Goal: Task Accomplishment & Management: Complete application form

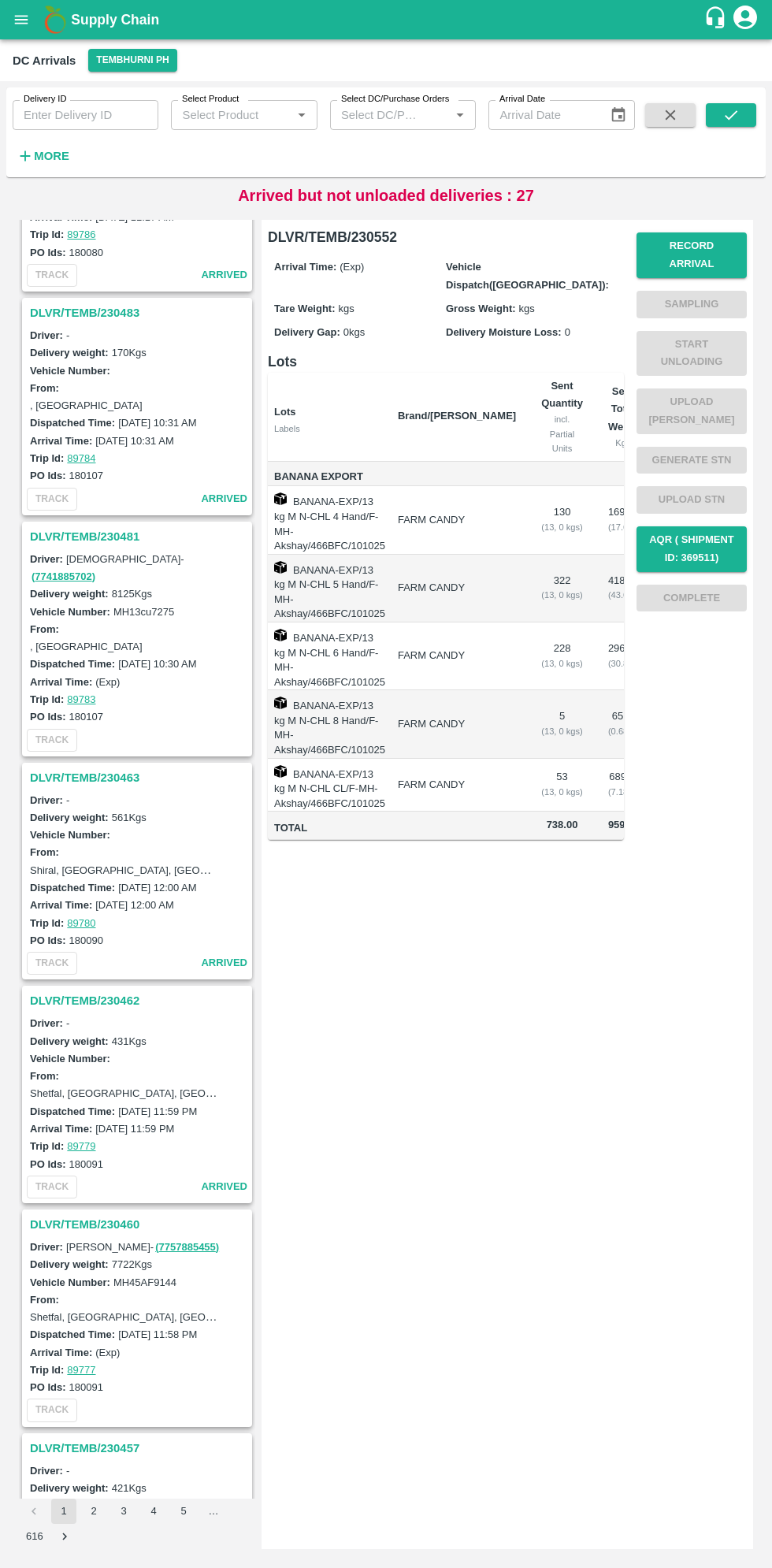
scroll to position [1068, 0]
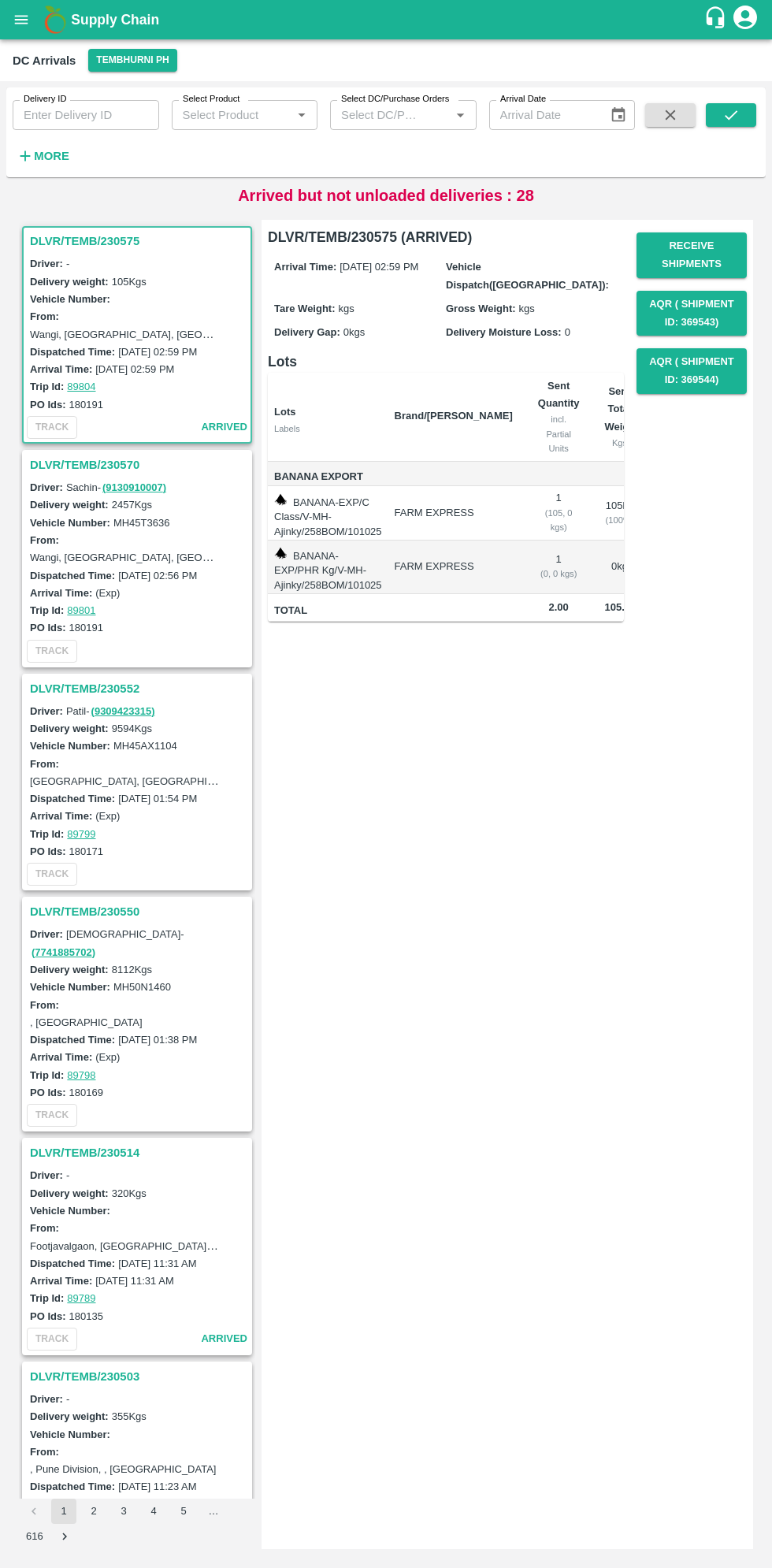
click at [62, 680] on h3 "DLVR/TEMB/230552" at bounding box center [140, 689] width 219 height 21
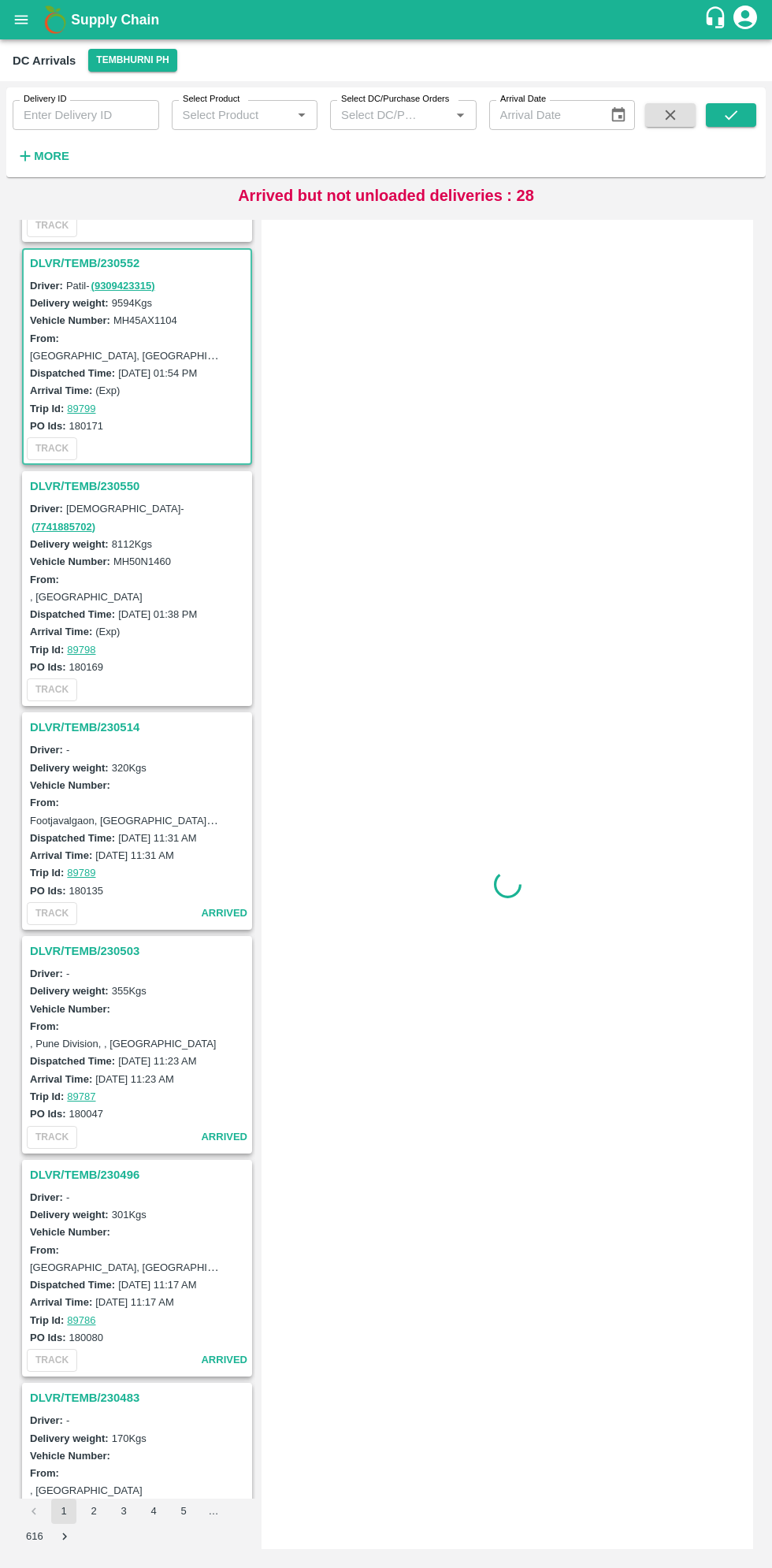
scroll to position [452, 0]
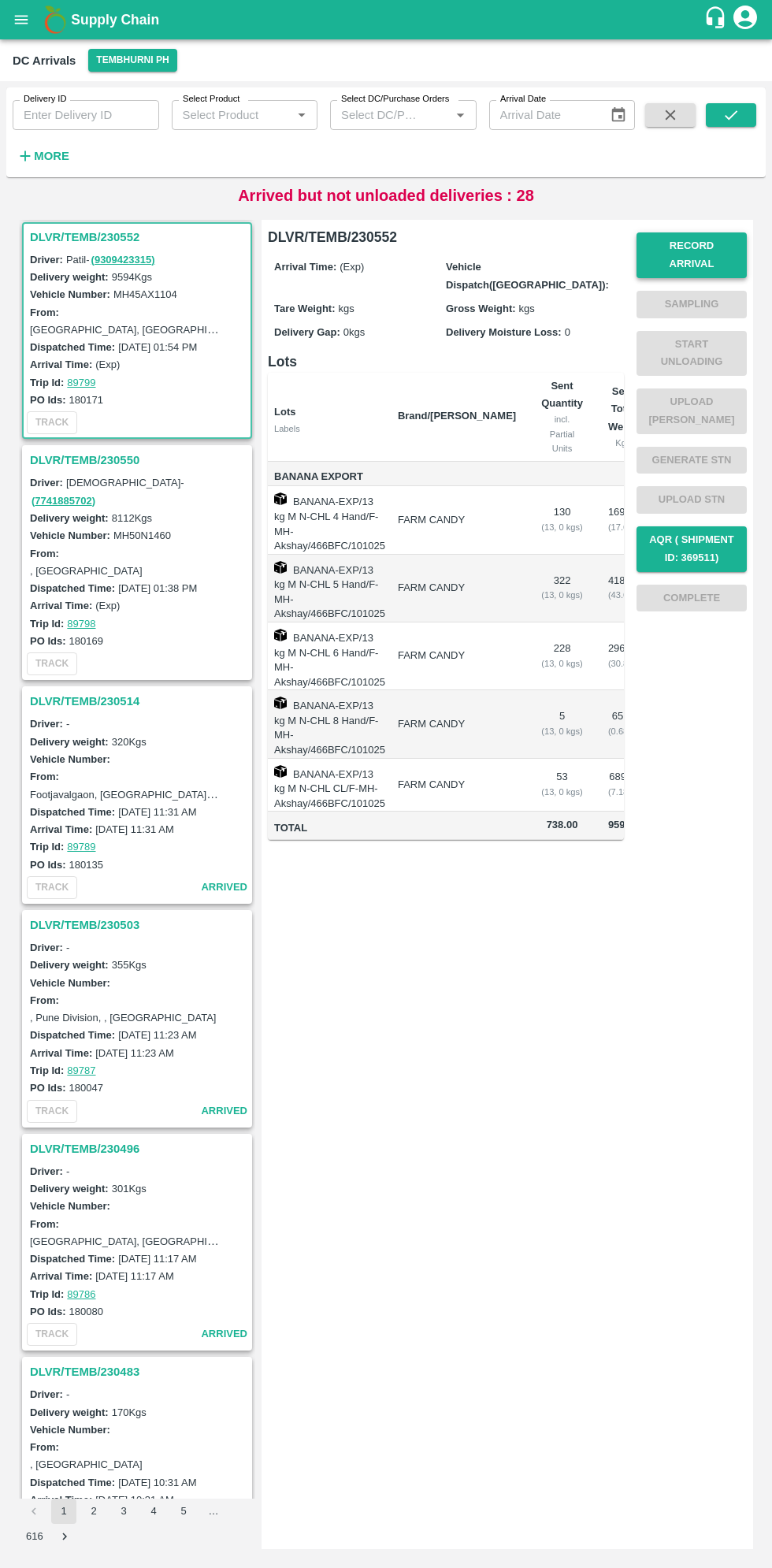
click at [699, 246] on button "Record Arrival" at bounding box center [691, 255] width 111 height 46
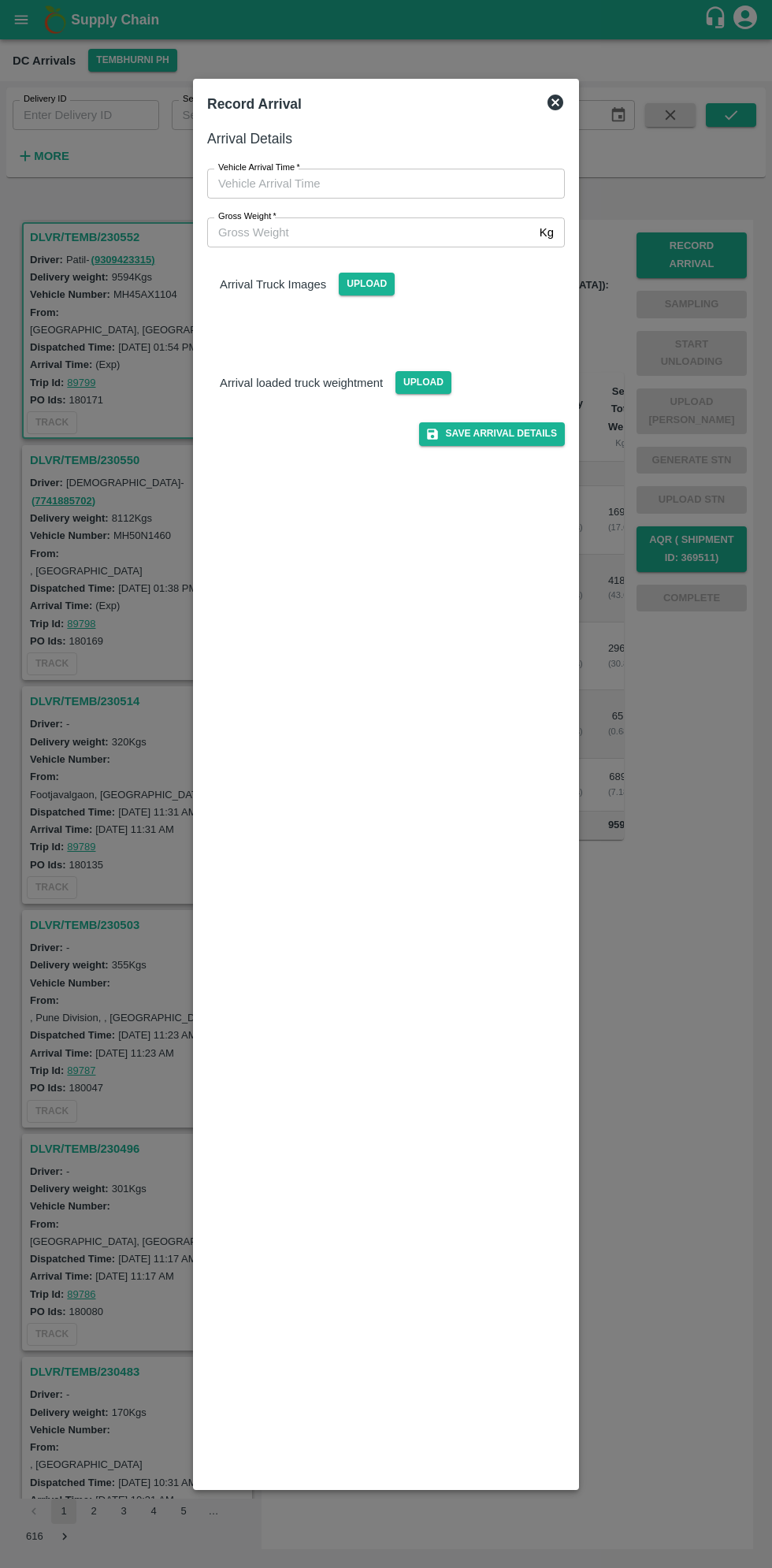
click at [375, 183] on input "Vehicle Arrival Time   *" at bounding box center [380, 184] width 347 height 30
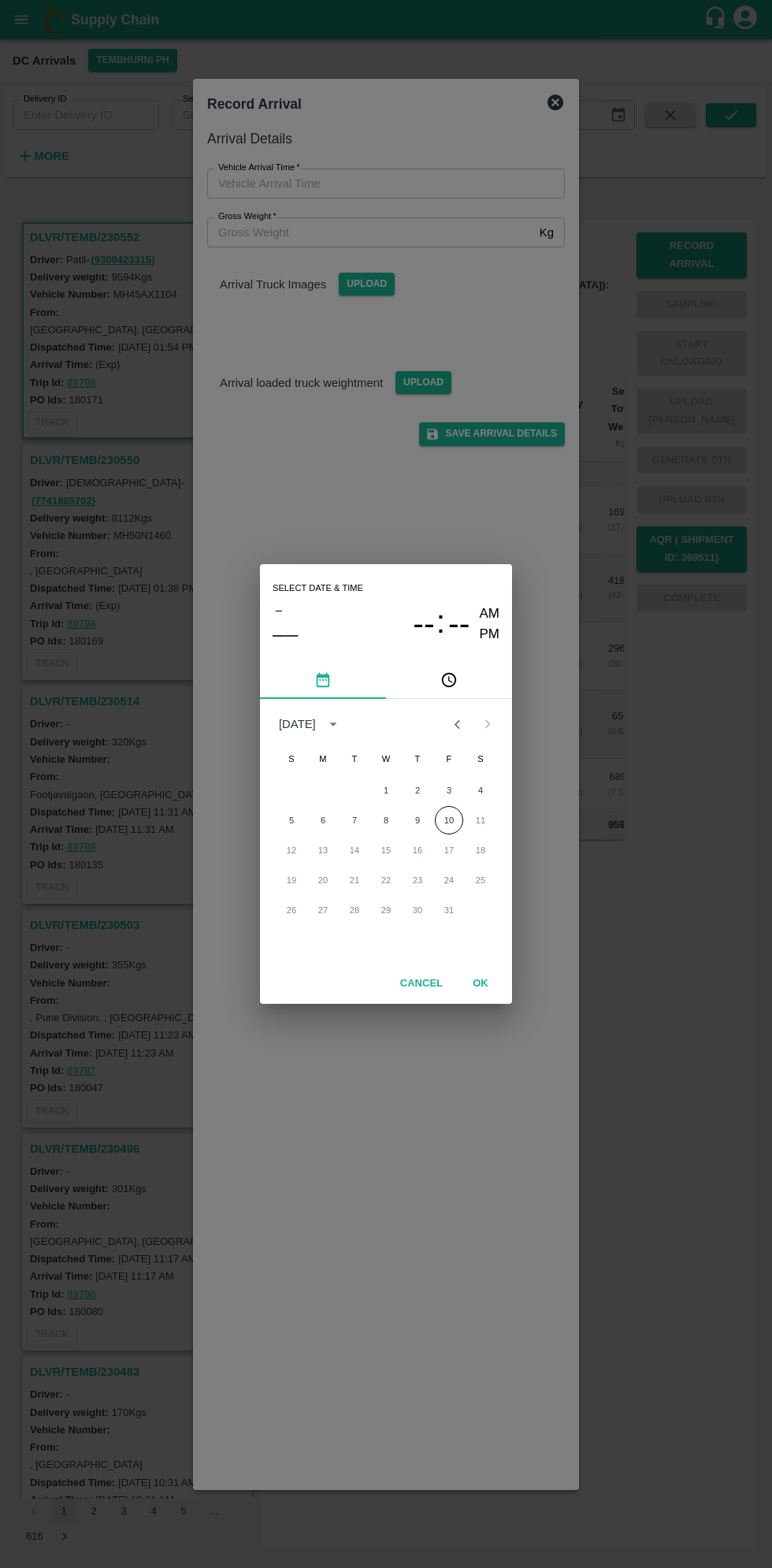
click at [450, 679] on icon "pick time" at bounding box center [449, 679] width 17 height 17
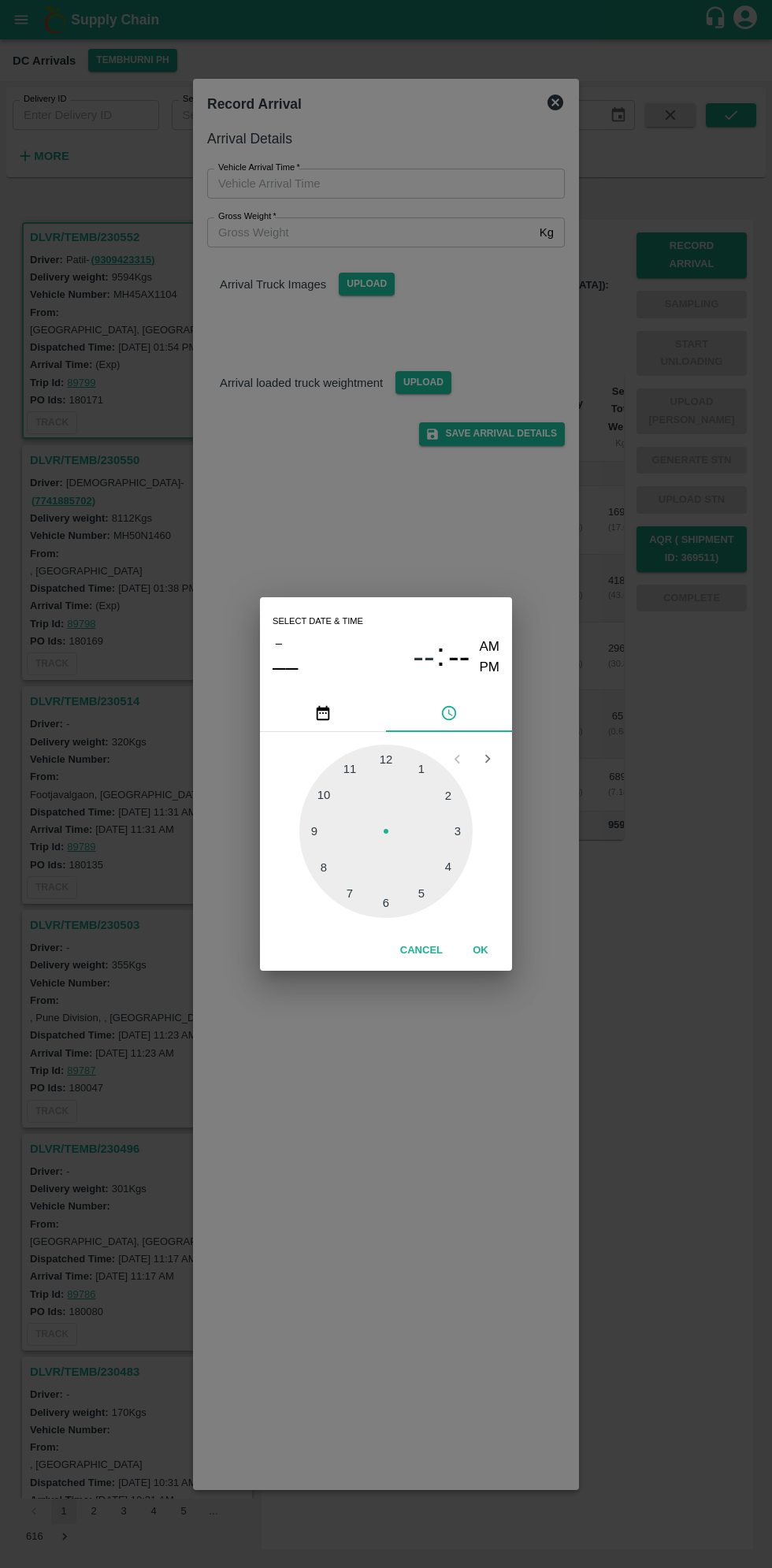
click at [462, 833] on div at bounding box center [385, 830] width 173 height 173
click at [323, 862] on div at bounding box center [385, 830] width 173 height 173
click at [321, 854] on div at bounding box center [385, 830] width 173 height 173
type input "[DATE] 03:42 AM"
click at [481, 947] on button "OK" at bounding box center [481, 949] width 51 height 27
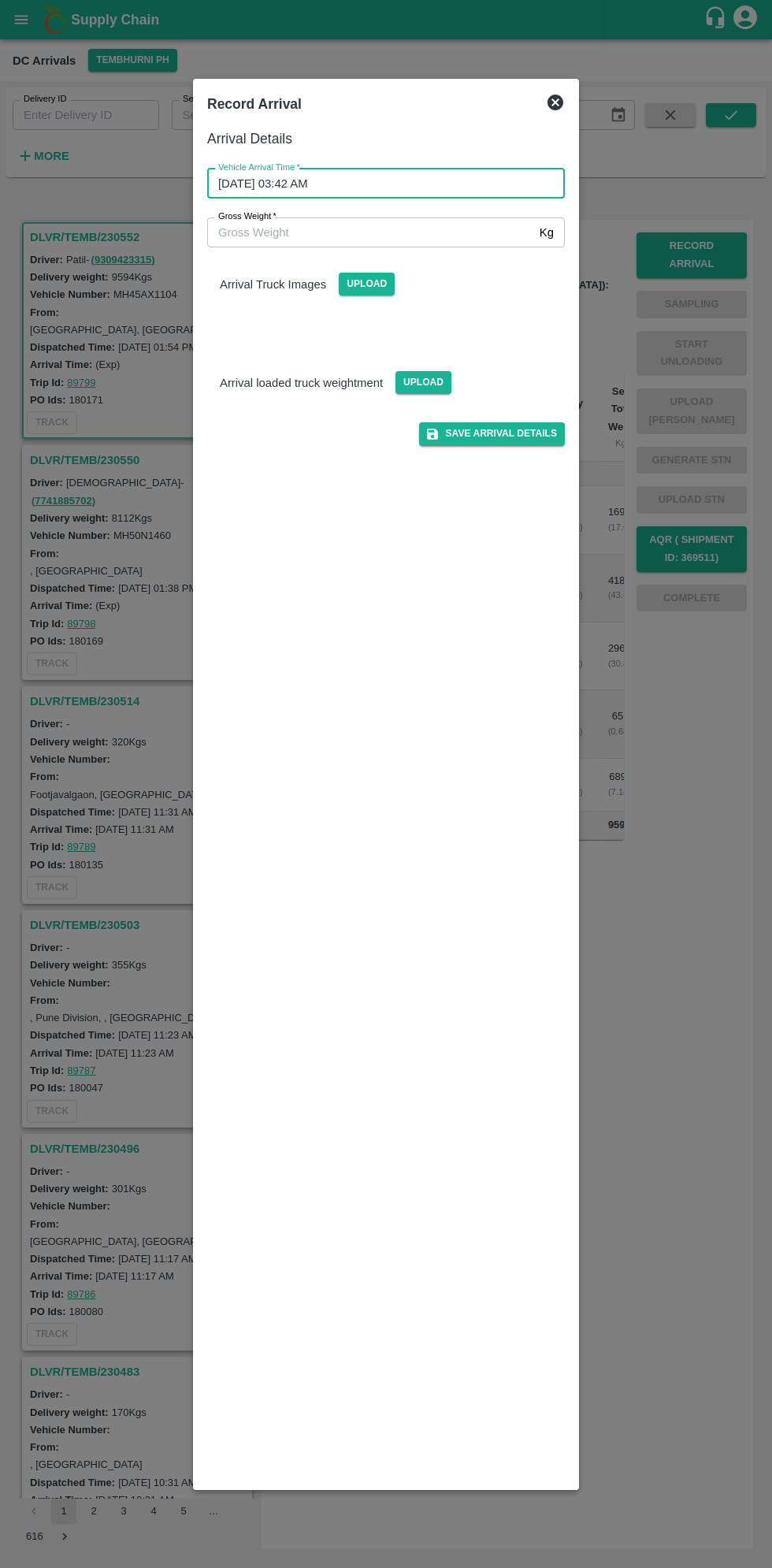
click at [373, 231] on input "Gross Weight   *" at bounding box center [370, 232] width 326 height 30
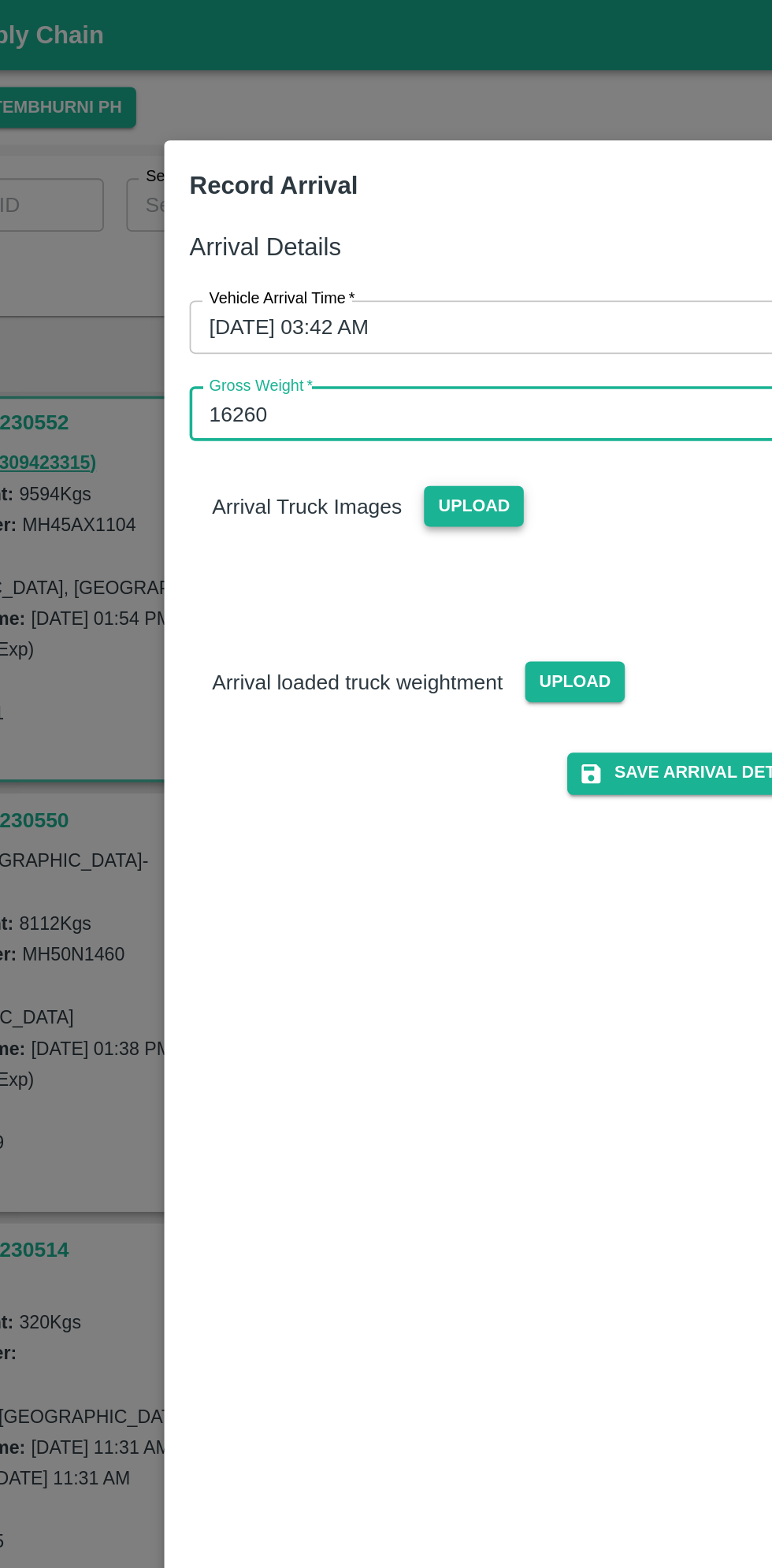
type input "16260"
click at [373, 284] on span "Upload" at bounding box center [366, 284] width 56 height 22
click at [0, 0] on input "Upload" at bounding box center [0, 0] width 0 height 0
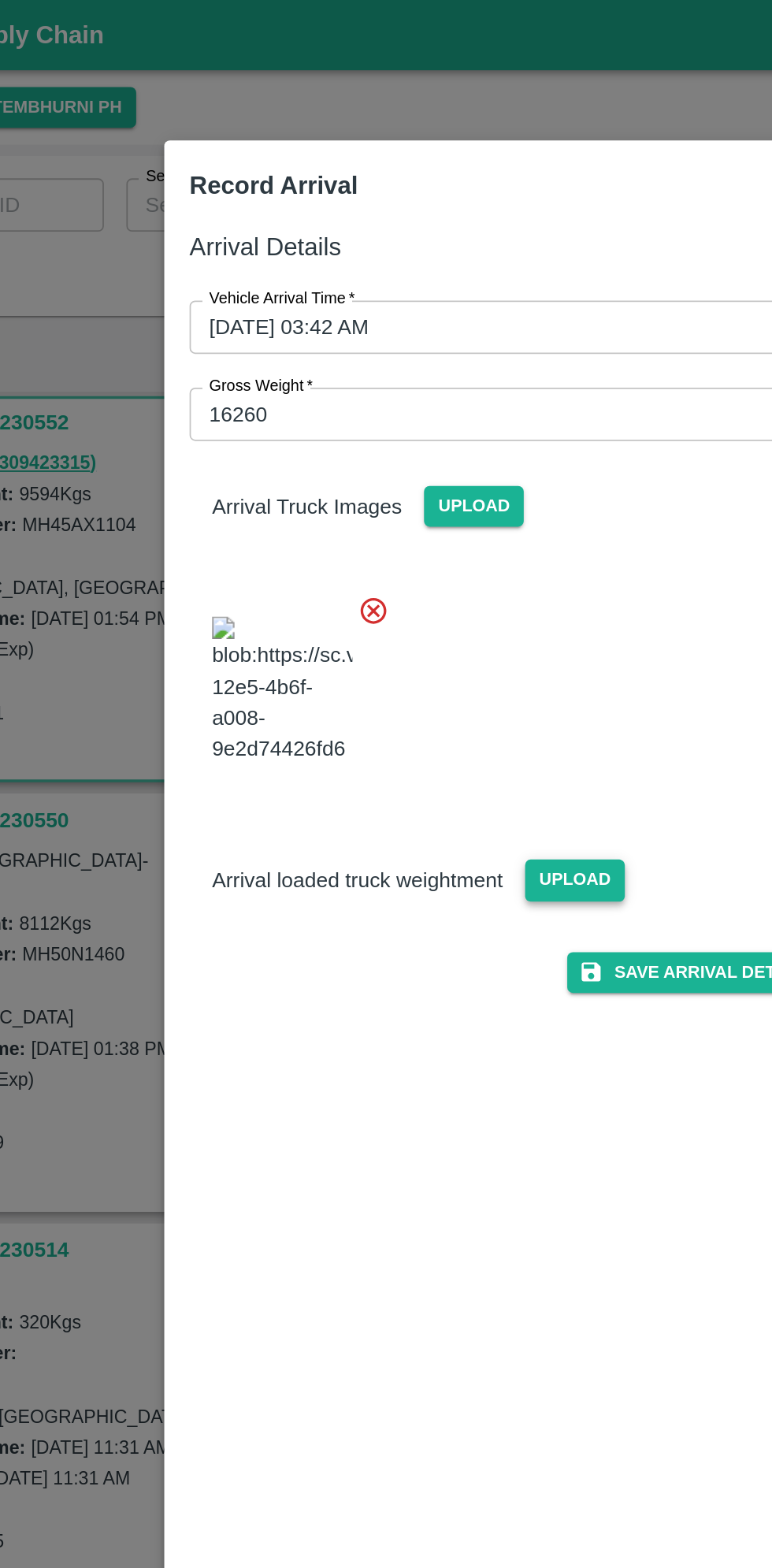
click at [424, 482] on span "Upload" at bounding box center [423, 493] width 56 height 22
click at [0, 0] on input "Upload" at bounding box center [0, 0] width 0 height 0
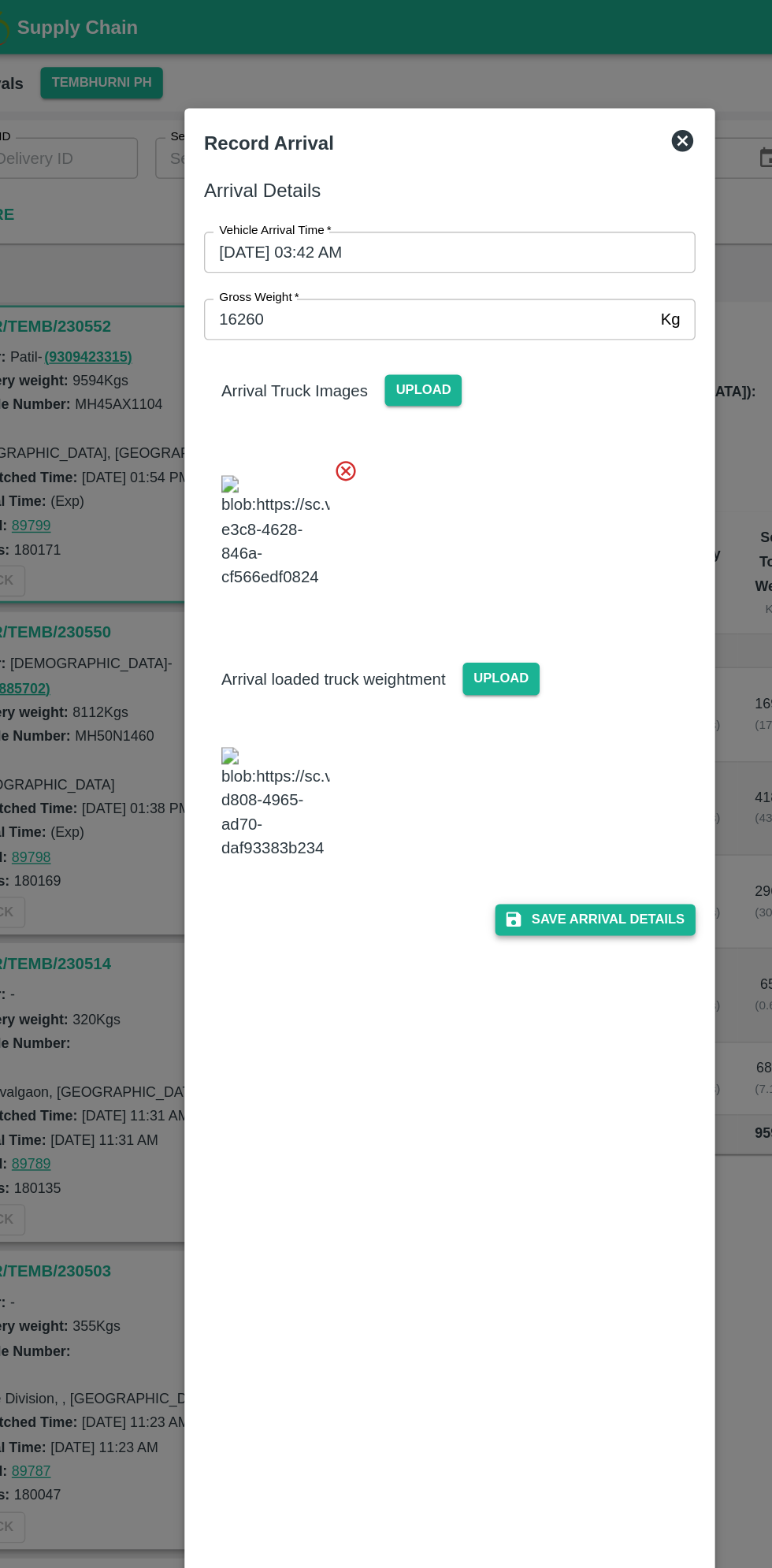
click at [511, 680] on button "Save Arrival Details" at bounding box center [491, 669] width 145 height 22
